Goal: Communication & Community: Answer question/provide support

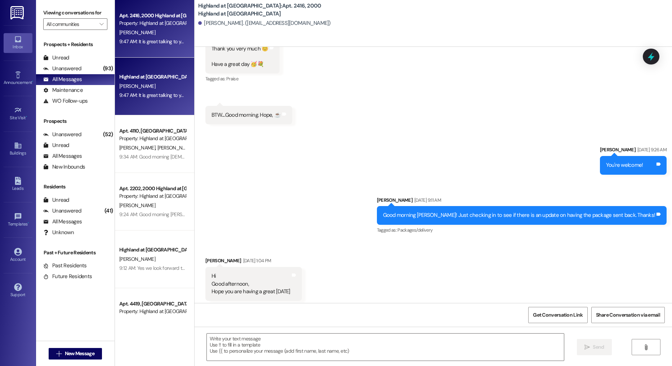
scroll to position [12078, 0]
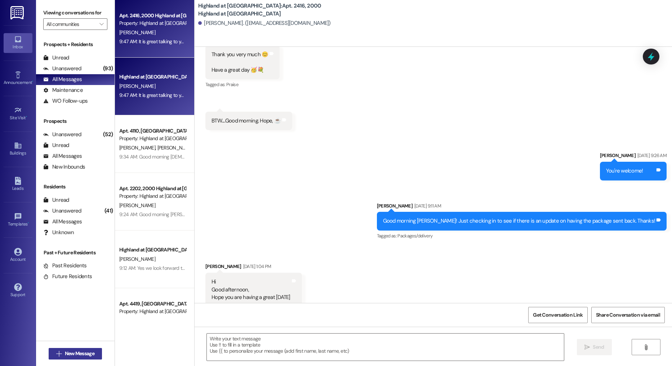
click at [75, 356] on span "New Message" at bounding box center [80, 354] width 30 height 8
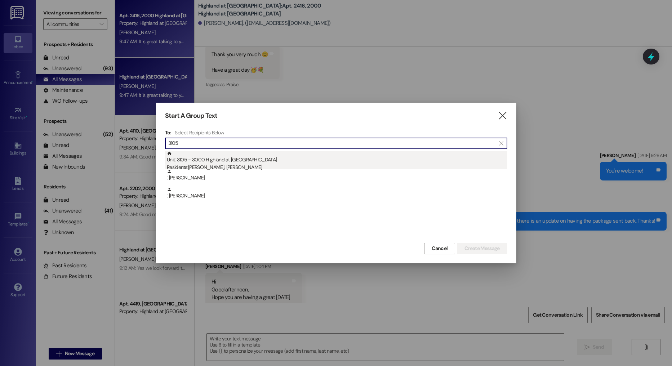
type input "3105"
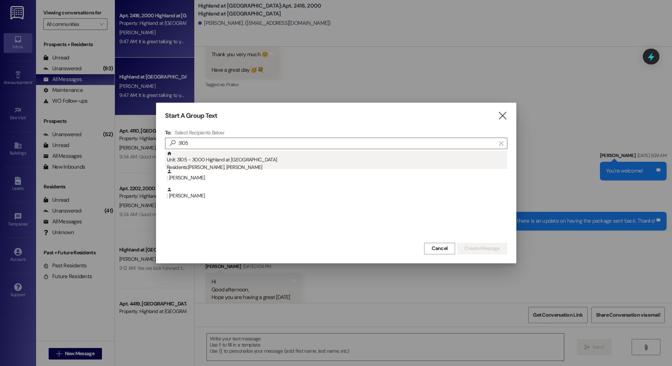
click at [318, 152] on div "Unit: 3105 - 3000 Highland at [GEOGRAPHIC_DATA] Residents: [PERSON_NAME], [PERS…" at bounding box center [337, 161] width 341 height 21
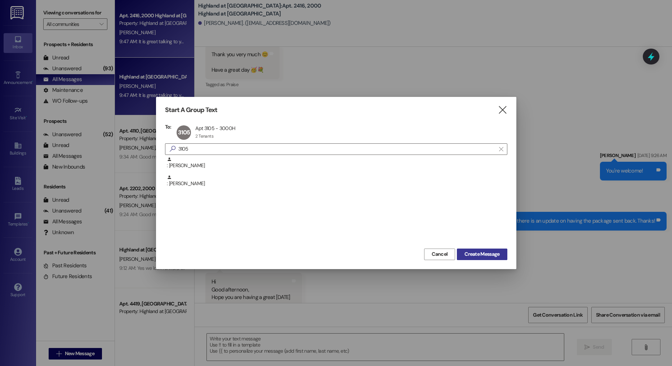
click at [474, 252] on span "Create Message" at bounding box center [482, 254] width 35 height 8
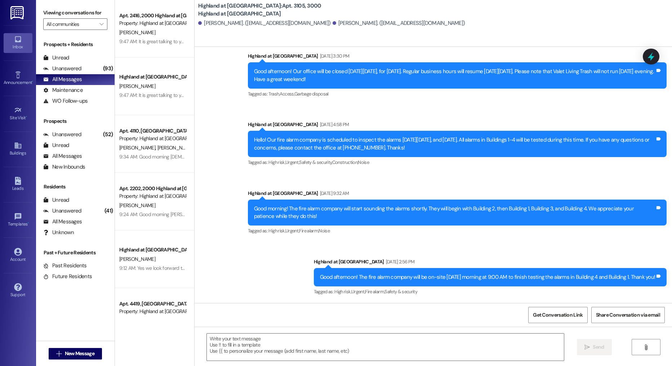
scroll to position [11596, 0]
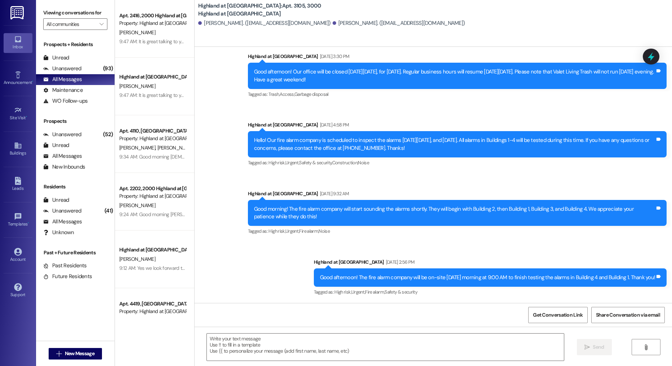
click at [386, 221] on div "Good morning! The fire alarm company will start sounding the alarms shortly. Th…" at bounding box center [454, 212] width 401 height 15
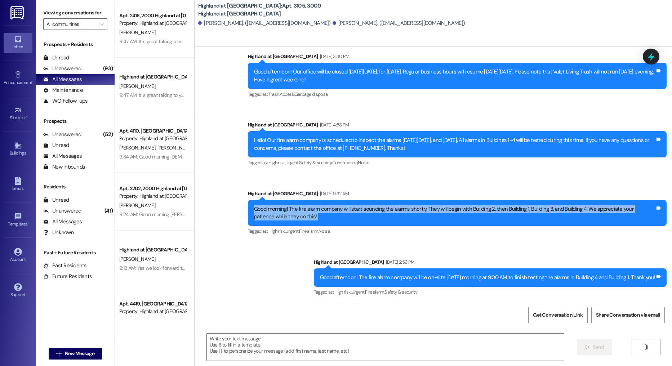
click at [386, 221] on div "Good morning! The fire alarm company will start sounding the alarms shortly. Th…" at bounding box center [454, 212] width 401 height 15
copy div "Good morning! The fire alarm company will start sounding the alarms shortly. Th…"
click at [13, 257] on div "Account" at bounding box center [18, 259] width 36 height 7
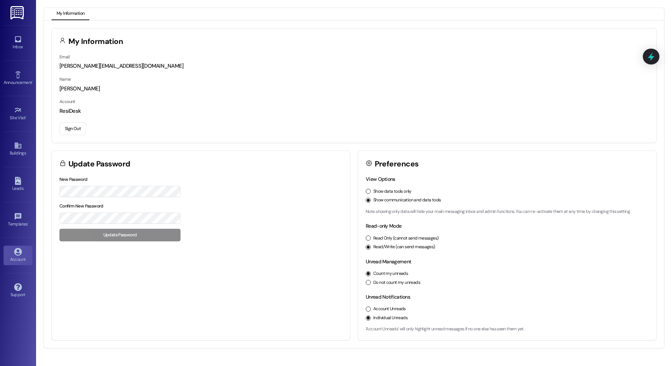
click at [67, 128] on button "Sign Out" at bounding box center [72, 129] width 27 height 13
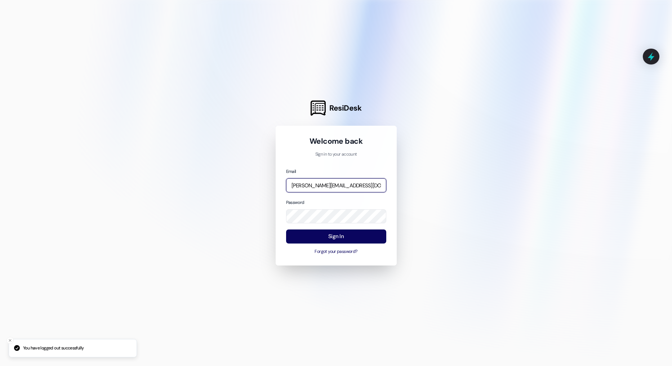
drag, startPoint x: 305, startPoint y: 181, endPoint x: 305, endPoint y: 190, distance: 9.0
click at [305, 181] on input "[PERSON_NAME][EMAIL_ADDRESS][DOMAIN_NAME]" at bounding box center [336, 185] width 100 height 14
type input "[EMAIL_ADDRESS][DOMAIN_NAME]"
click at [314, 229] on div "Email [EMAIL_ADDRESS][DOMAIN_NAME] Password Sign In Forgot your password?" at bounding box center [336, 212] width 100 height 88
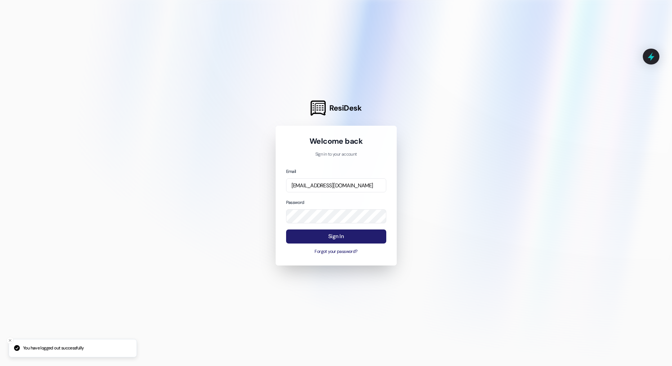
click at [319, 234] on button "Sign In" at bounding box center [336, 237] width 100 height 14
